Goal: Entertainment & Leisure: Browse casually

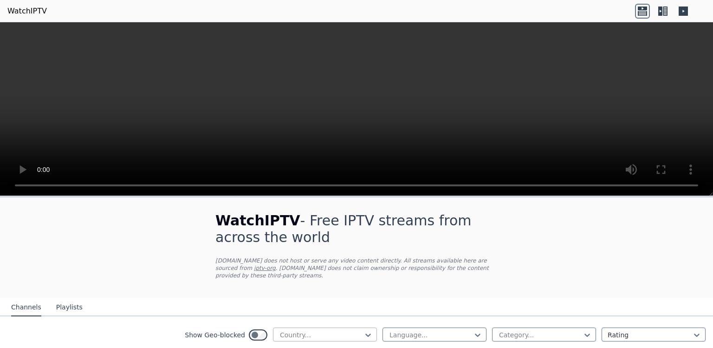
click at [329, 333] on div at bounding box center [321, 334] width 84 height 9
click at [366, 333] on icon at bounding box center [368, 334] width 9 height 9
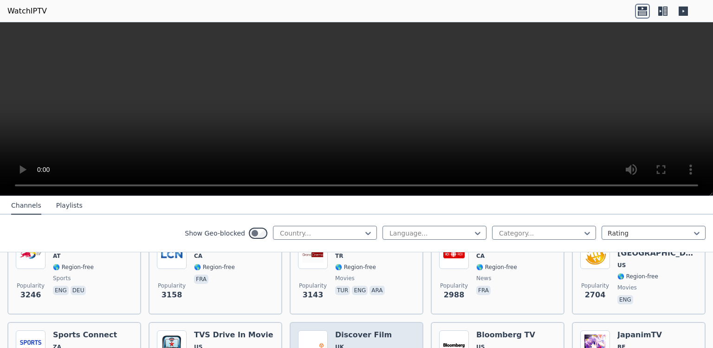
scroll to position [364, 0]
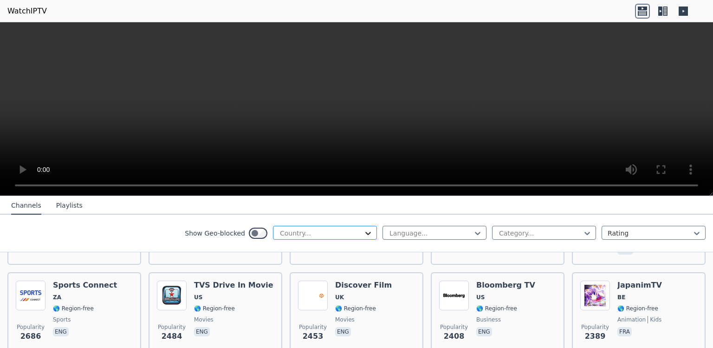
click at [365, 238] on icon at bounding box center [368, 232] width 9 height 9
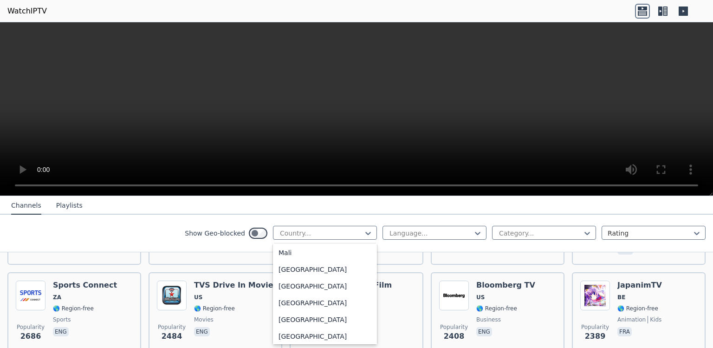
scroll to position [1937, 0]
click at [351, 79] on div "Lebanon" at bounding box center [325, 71] width 104 height 17
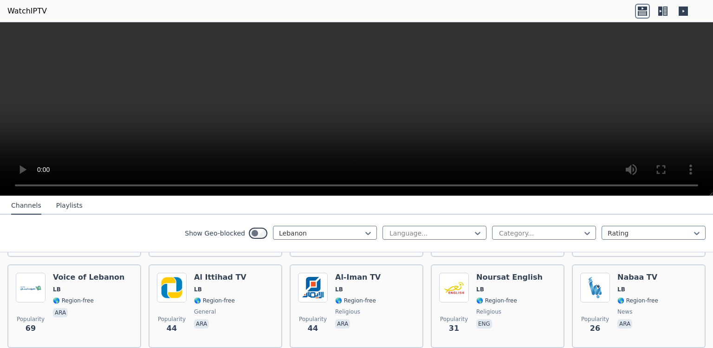
scroll to position [260, 0]
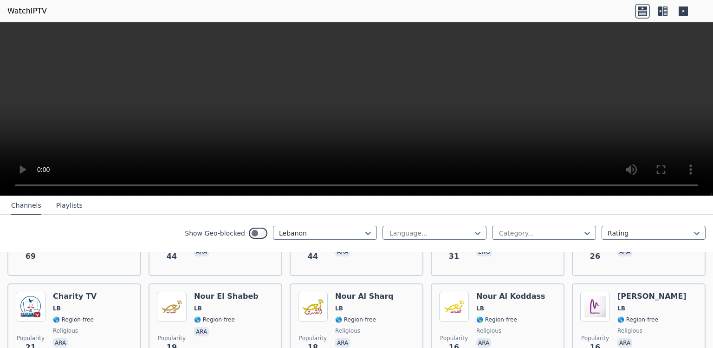
click at [351, 216] on div "Show Geo-blocked Lebanon Language... Category... Rating" at bounding box center [356, 233] width 713 height 38
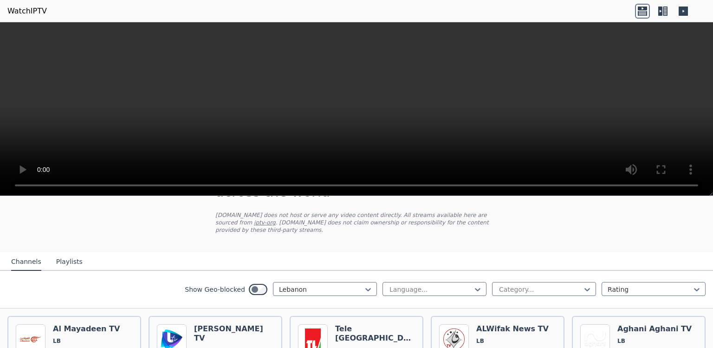
scroll to position [45, 0]
click at [366, 291] on icon at bounding box center [368, 289] width 9 height 9
